Goal: Entertainment & Leisure: Browse casually

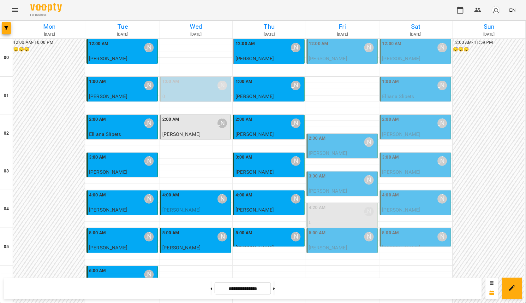
scroll to position [673, 0]
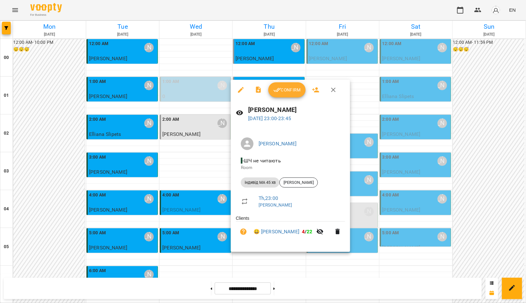
click at [134, 176] on div at bounding box center [263, 151] width 526 height 303
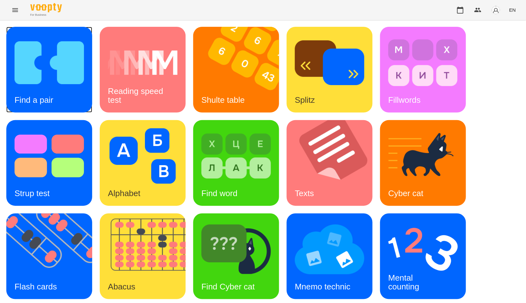
click at [83, 71] on img at bounding box center [49, 63] width 69 height 56
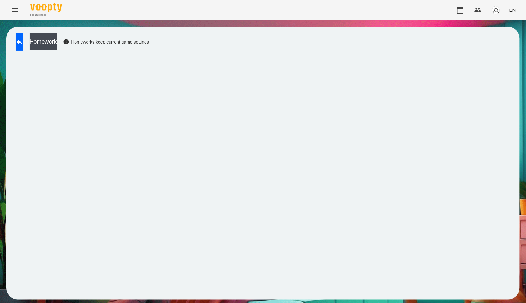
click at [57, 44] on button "Homework" at bounding box center [43, 41] width 27 height 17
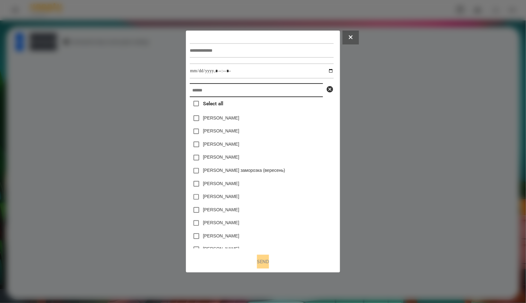
click at [243, 94] on input "text" at bounding box center [256, 90] width 133 height 14
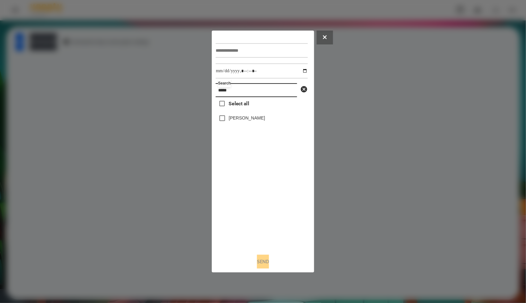
type input "*****"
click at [248, 114] on div "[PERSON_NAME]" at bounding box center [262, 118] width 92 height 13
click at [248, 121] on label "[PERSON_NAME]" at bounding box center [247, 118] width 36 height 6
click at [226, 118] on div "[PERSON_NAME]" at bounding box center [262, 118] width 92 height 13
copy label "[PERSON_NAME]"
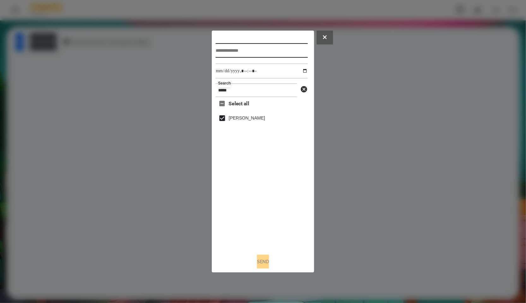
click at [258, 51] on input "text" at bounding box center [262, 50] width 92 height 15
paste input "**********"
type input "**********"
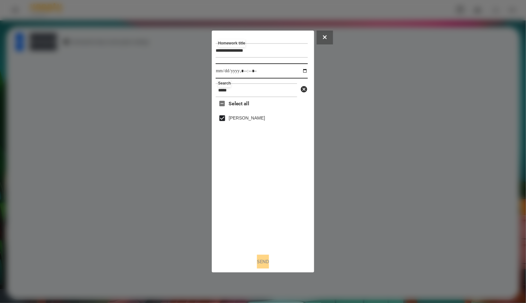
click at [305, 70] on input "datetime-local" at bounding box center [262, 70] width 92 height 15
click at [301, 70] on input "datetime-local" at bounding box center [262, 70] width 92 height 15
click at [268, 224] on div "Select all Павлівський Роман" at bounding box center [262, 173] width 92 height 152
click at [302, 67] on input "datetime-local" at bounding box center [262, 70] width 92 height 15
click at [306, 69] on input "datetime-local" at bounding box center [262, 70] width 92 height 15
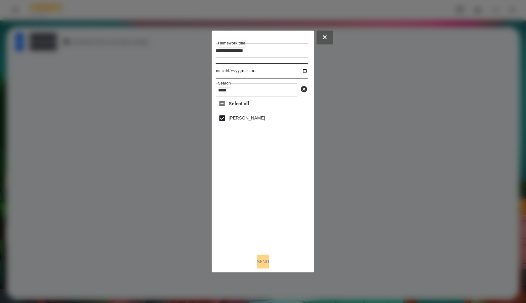
click at [303, 70] on input "datetime-local" at bounding box center [262, 70] width 92 height 15
type input "**********"
click at [284, 243] on div "Select all Павлівський Роман" at bounding box center [262, 173] width 92 height 152
click at [266, 260] on button "Send" at bounding box center [263, 262] width 12 height 14
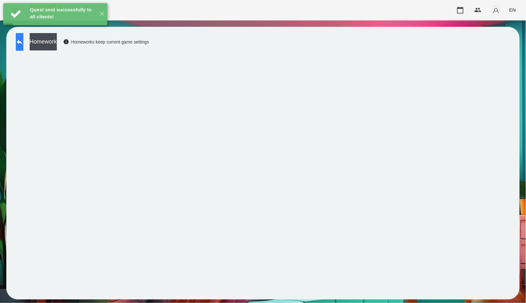
click at [23, 44] on icon at bounding box center [20, 42] width 8 height 8
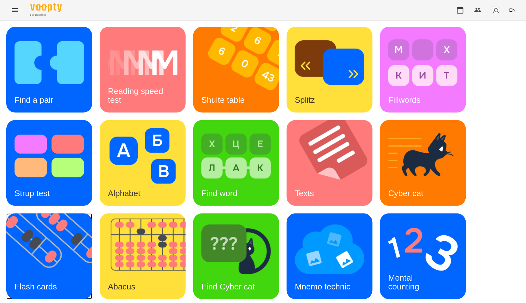
click at [20, 234] on img at bounding box center [53, 257] width 94 height 86
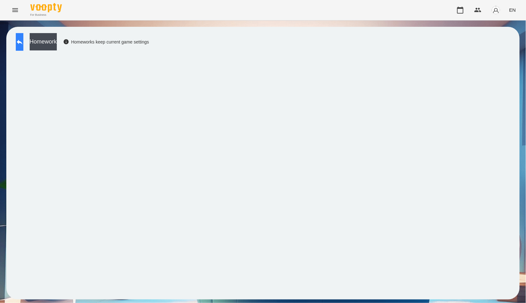
click at [23, 48] on button at bounding box center [20, 42] width 8 height 18
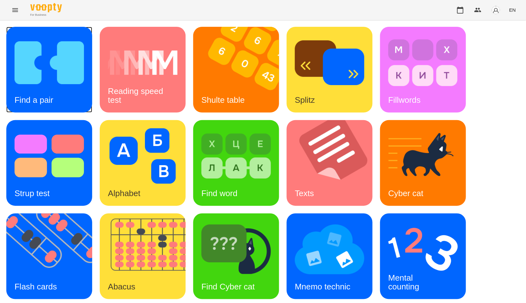
click at [60, 61] on img at bounding box center [49, 63] width 69 height 56
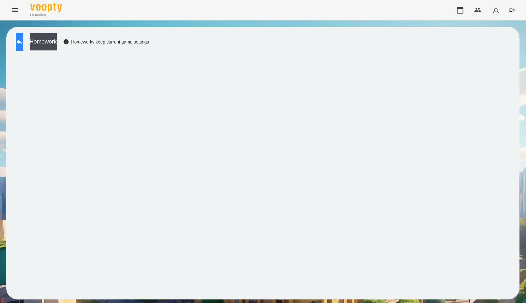
click at [20, 45] on button at bounding box center [20, 42] width 8 height 18
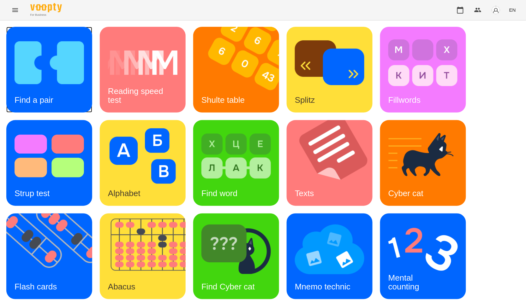
click at [52, 67] on img at bounding box center [49, 63] width 69 height 56
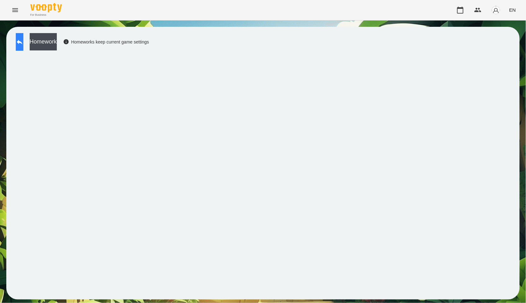
click at [23, 44] on icon at bounding box center [20, 42] width 8 height 8
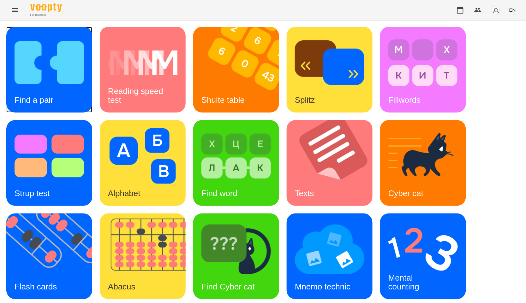
click at [19, 69] on img at bounding box center [49, 63] width 69 height 56
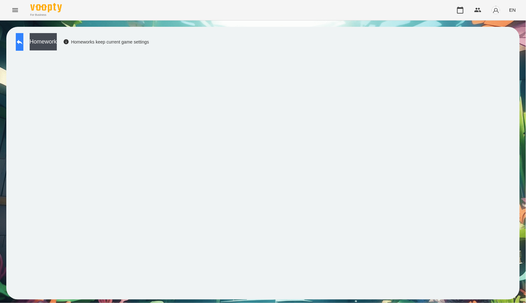
click at [21, 39] on button at bounding box center [20, 42] width 8 height 18
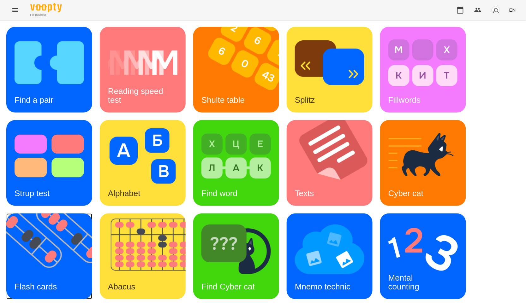
click at [46, 256] on img at bounding box center [53, 257] width 94 height 86
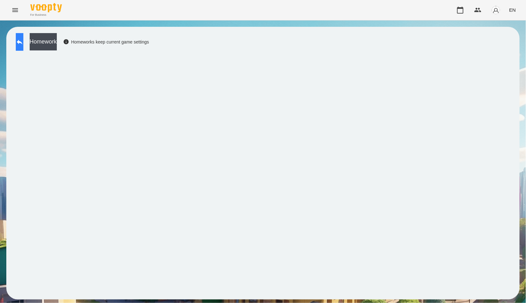
click at [23, 34] on button at bounding box center [20, 42] width 8 height 18
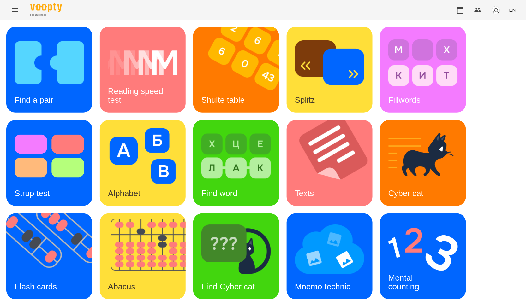
scroll to position [96, 0]
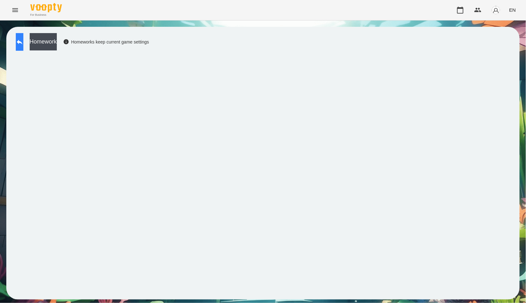
click at [23, 44] on icon at bounding box center [20, 42] width 8 height 8
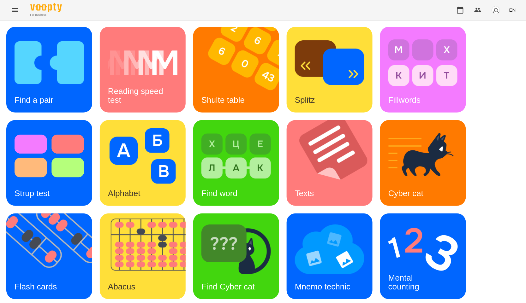
click at [493, 109] on div "Find a pair Reading speed test Shulte table Splitz Fillwords Strup test Alphabe…" at bounding box center [262, 210] width 513 height 366
click at [404, 222] on img at bounding box center [422, 250] width 69 height 56
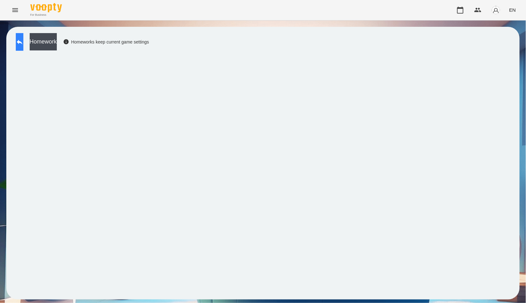
click at [23, 46] on button at bounding box center [20, 42] width 8 height 18
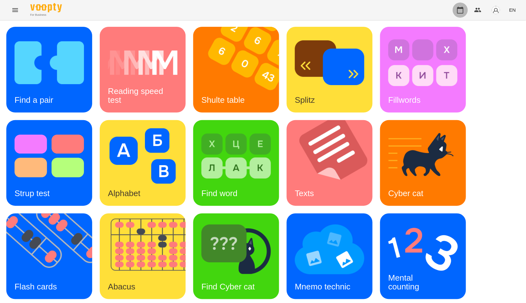
click at [461, 9] on icon "button" at bounding box center [461, 10] width 8 height 8
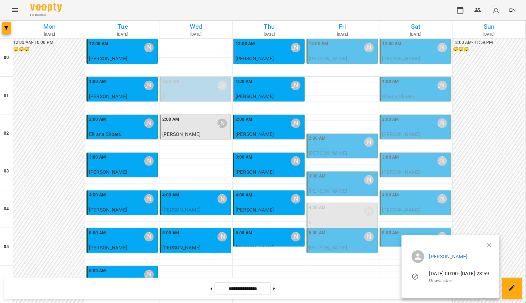
click at [15, 9] on div at bounding box center [263, 151] width 526 height 303
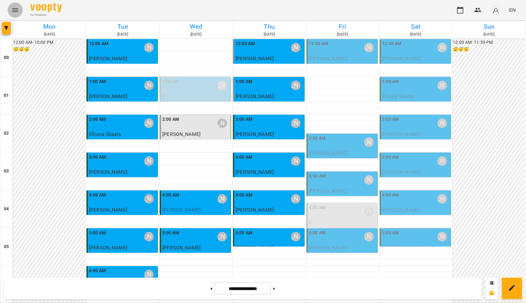
click at [16, 12] on icon "Menu" at bounding box center [15, 10] width 6 height 4
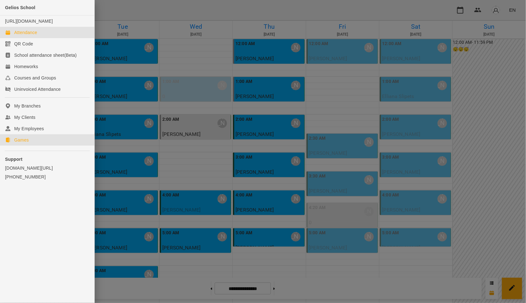
click at [32, 146] on link "Games" at bounding box center [47, 140] width 94 height 11
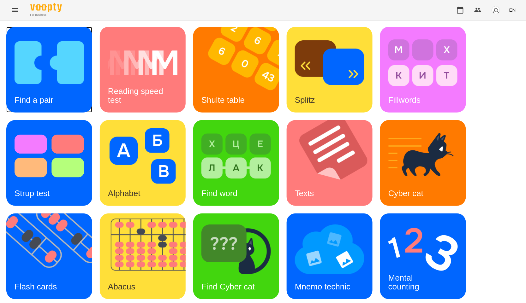
click at [41, 73] on img at bounding box center [49, 63] width 69 height 56
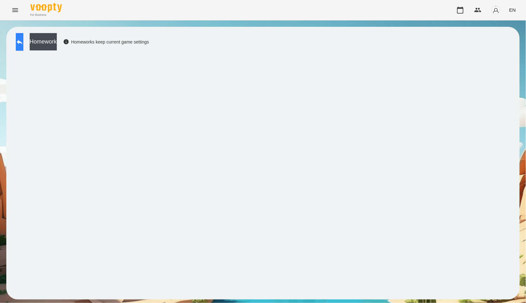
click at [23, 40] on icon at bounding box center [20, 42] width 8 height 8
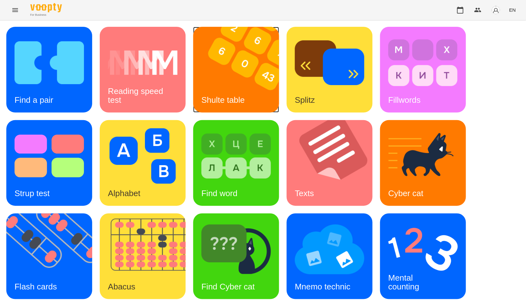
click at [208, 79] on img at bounding box center [240, 70] width 94 height 86
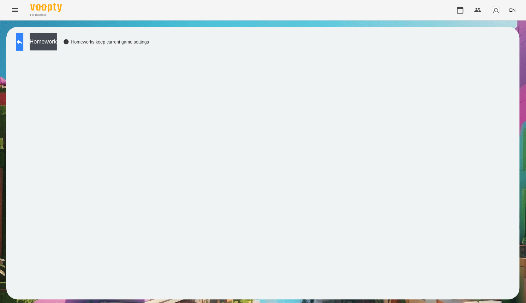
click at [22, 41] on icon at bounding box center [20, 42] width 6 height 5
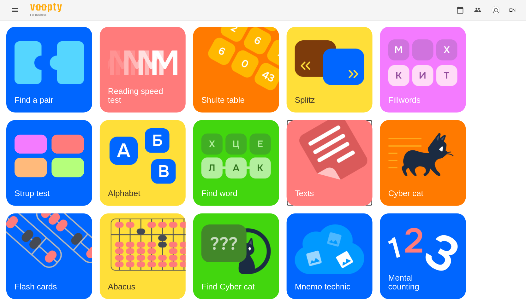
click at [347, 172] on img at bounding box center [334, 163] width 94 height 86
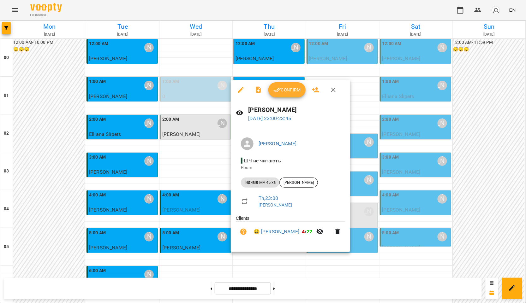
scroll to position [673, 0]
click at [335, 91] on icon "button" at bounding box center [333, 90] width 4 height 4
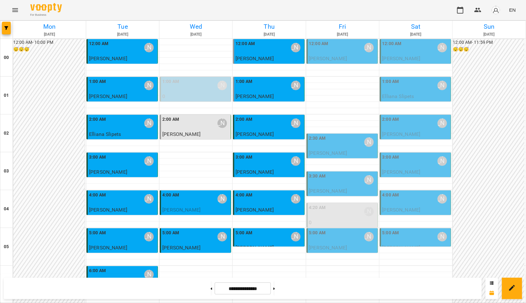
scroll to position [0, 0]
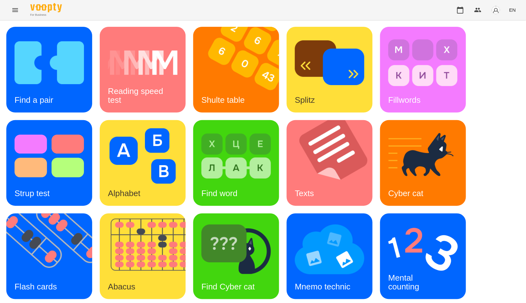
scroll to position [96, 0]
click at [222, 222] on img at bounding box center [235, 250] width 69 height 56
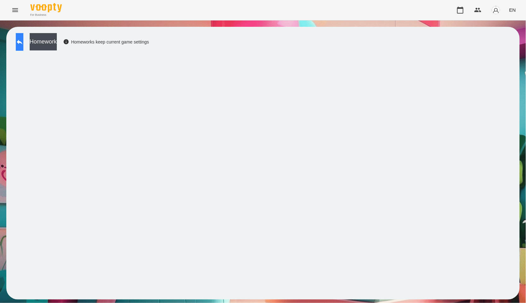
click at [23, 46] on button at bounding box center [20, 42] width 8 height 18
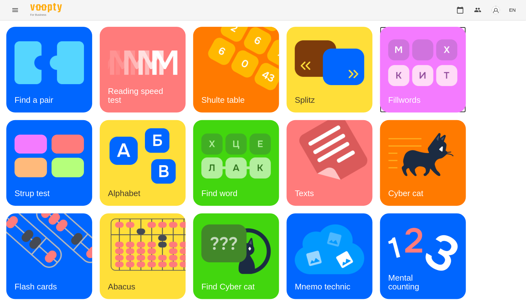
click at [392, 82] on img at bounding box center [422, 63] width 69 height 56
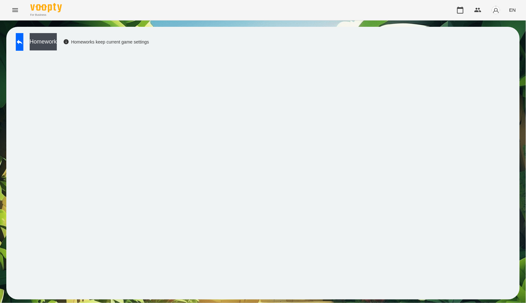
click at [141, 45] on div "Homeworks keep current game settings" at bounding box center [106, 42] width 86 height 6
click at [21, 41] on button at bounding box center [20, 42] width 8 height 18
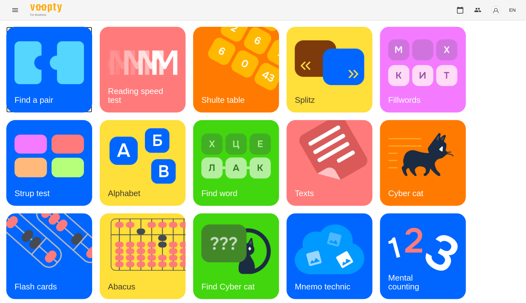
click at [79, 66] on img at bounding box center [49, 63] width 69 height 56
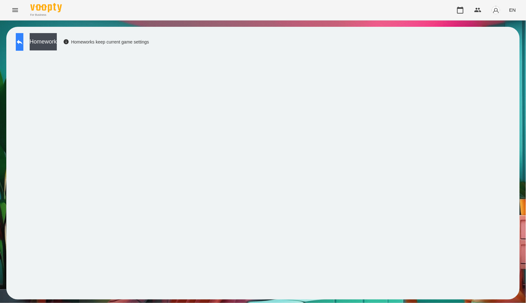
click at [23, 44] on button at bounding box center [20, 42] width 8 height 18
